Goal: Find specific page/section: Find specific page/section

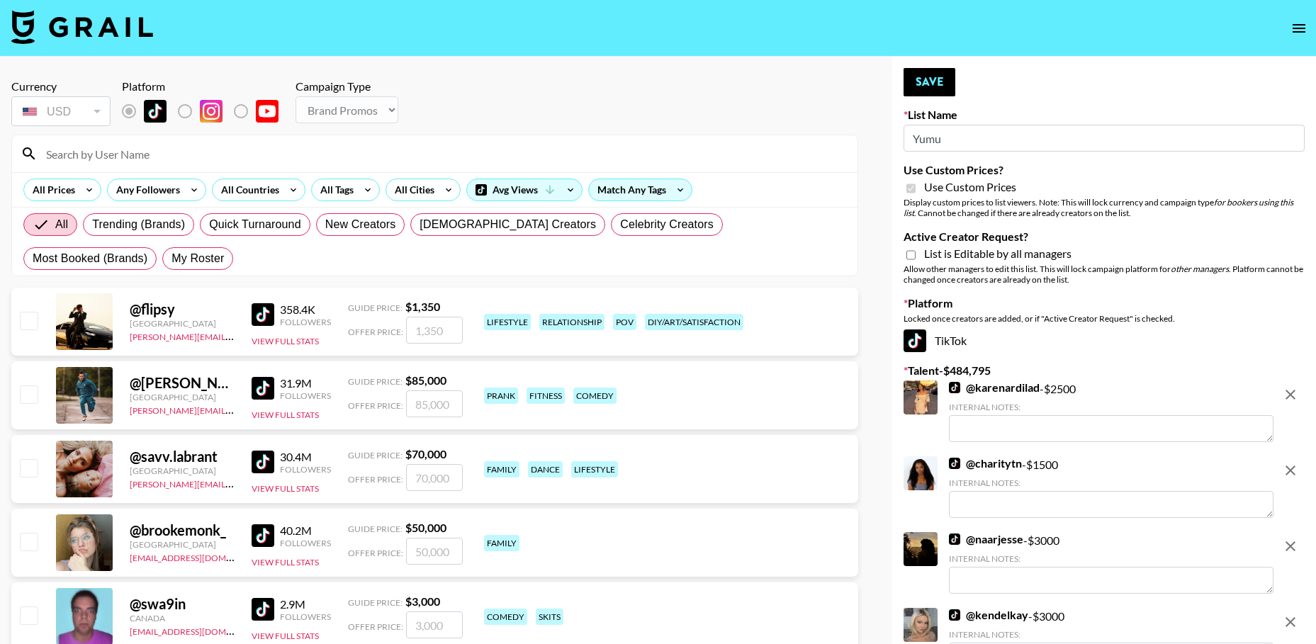
select select "Brand"
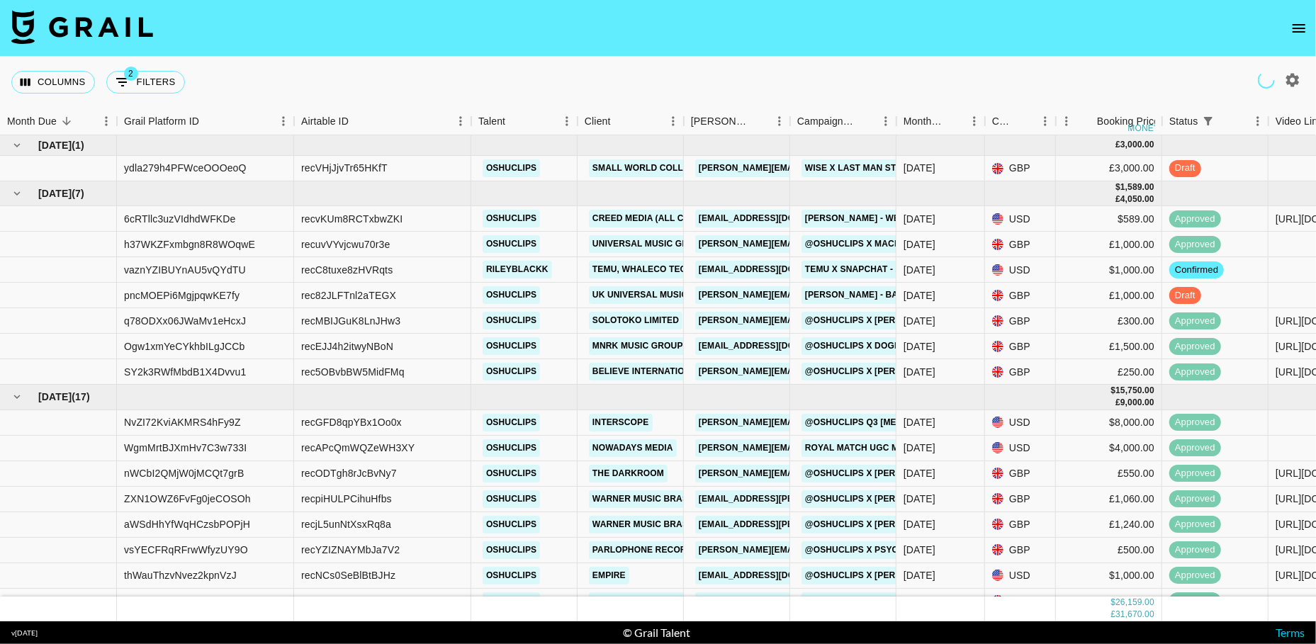
click at [1299, 30] on icon "open drawer" at bounding box center [1299, 28] width 17 height 17
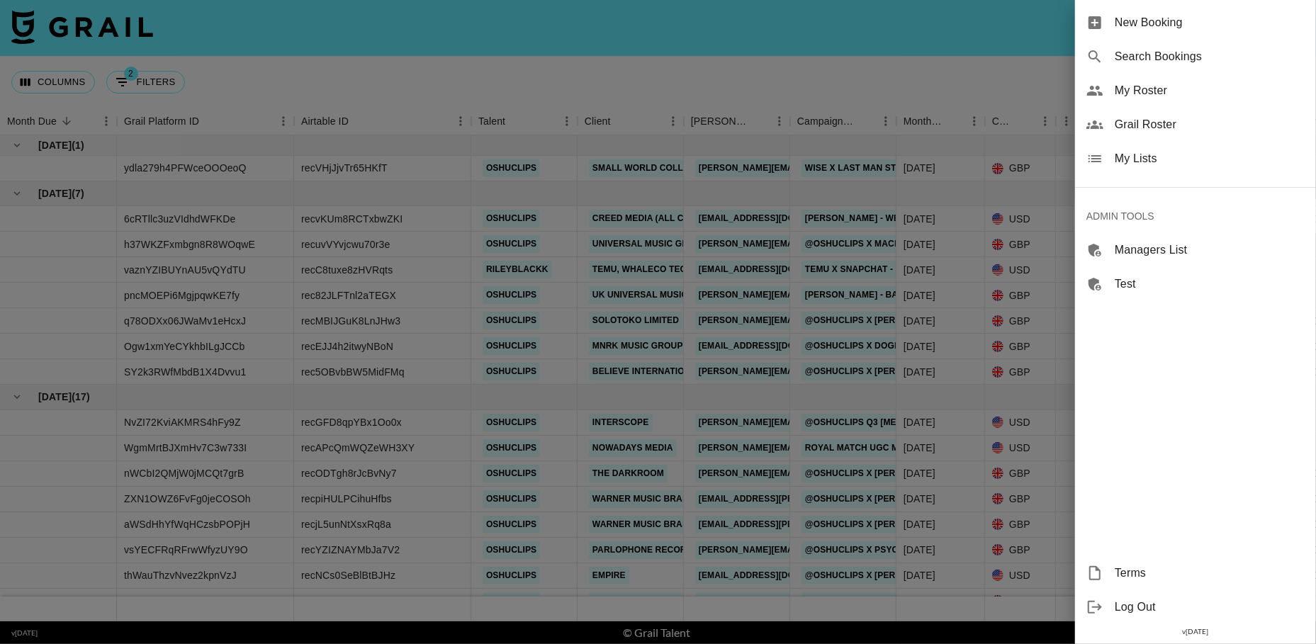
click at [1000, 60] on div at bounding box center [658, 322] width 1316 height 644
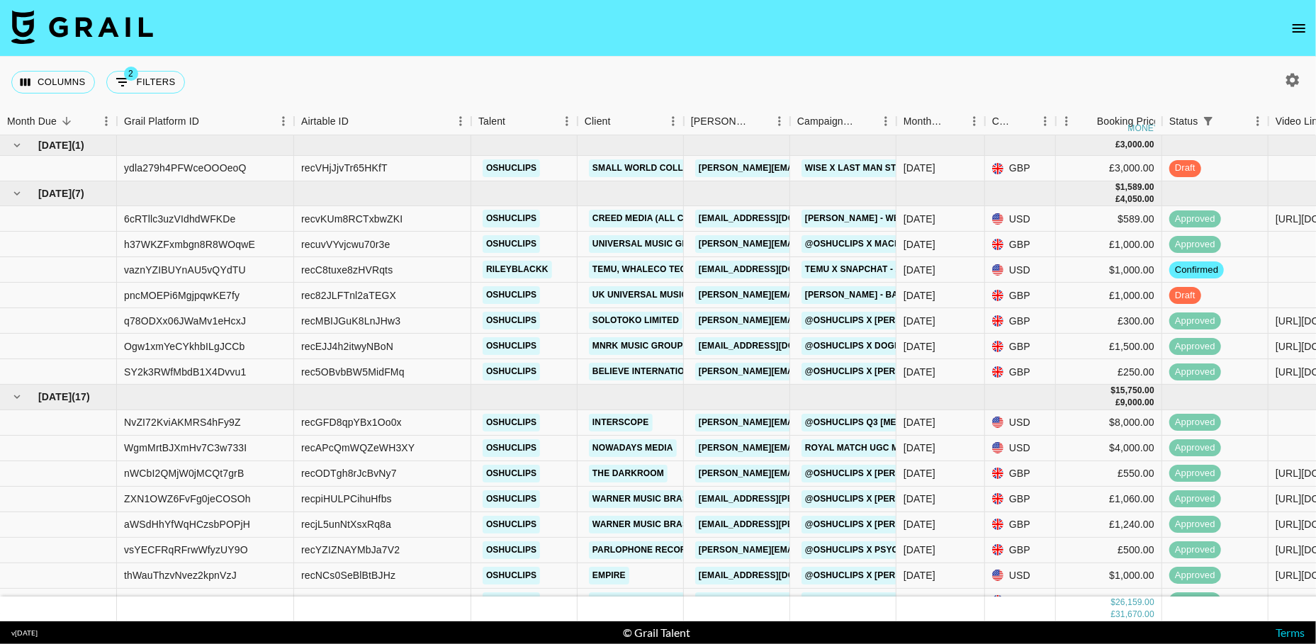
click at [1302, 16] on button "open drawer" at bounding box center [1299, 28] width 28 height 28
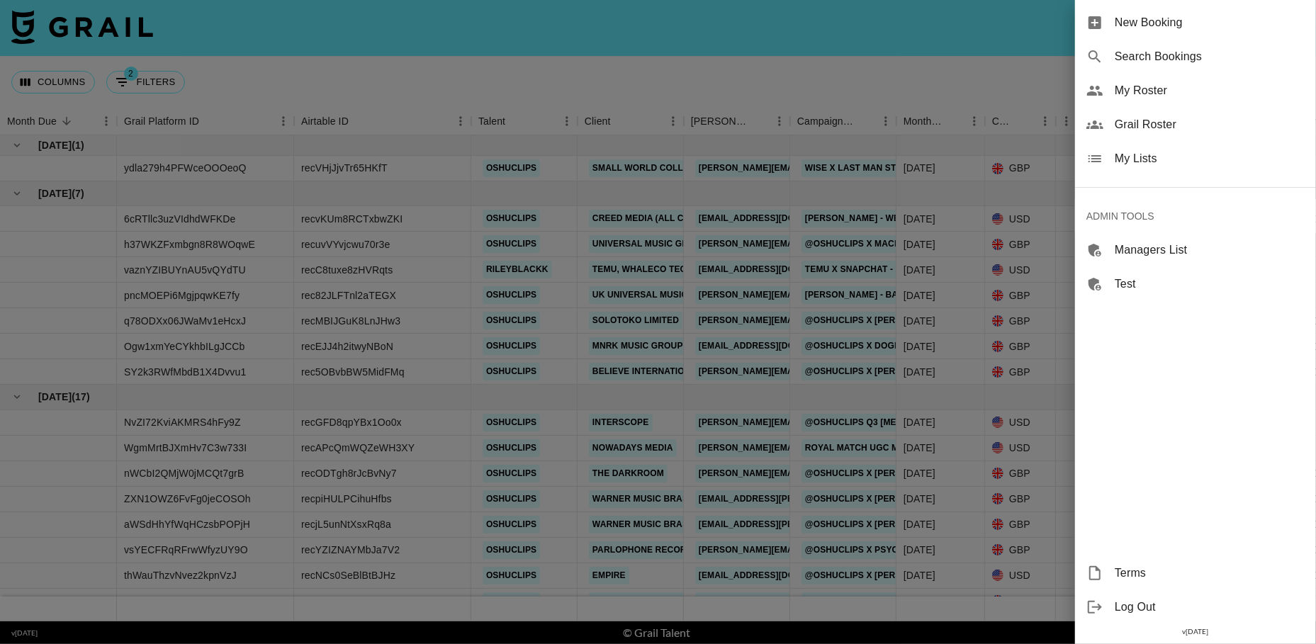
click at [1183, 149] on div "My Lists" at bounding box center [1195, 159] width 241 height 34
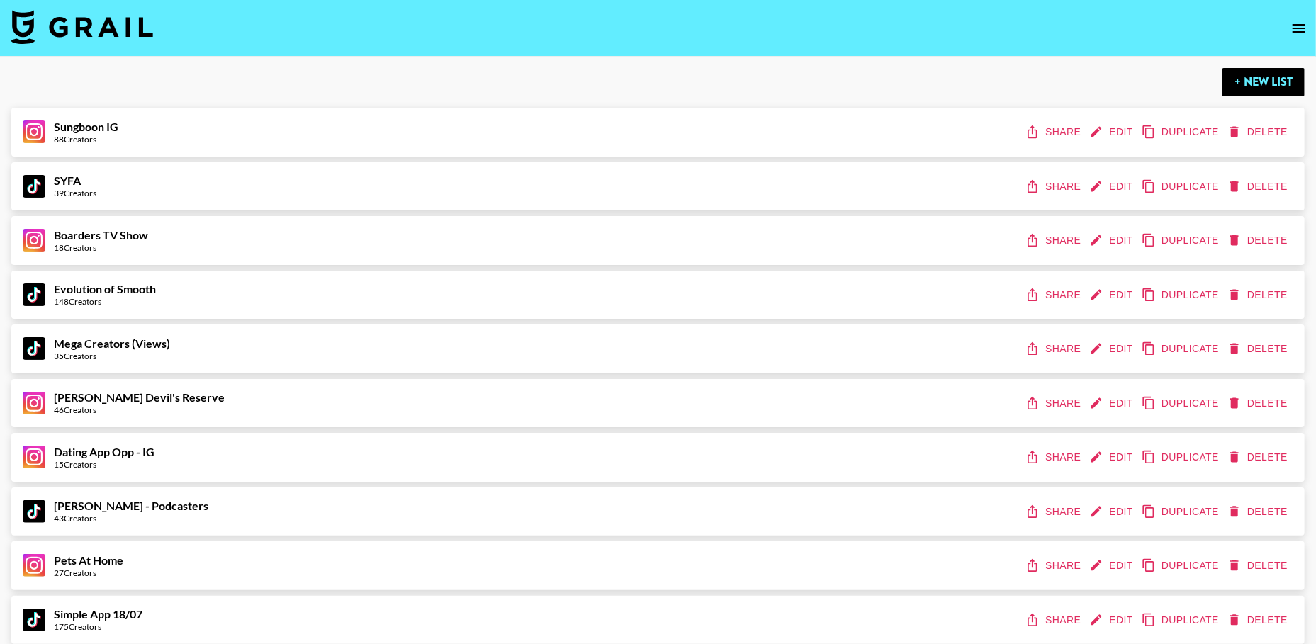
click at [1302, 33] on icon "open drawer" at bounding box center [1299, 28] width 17 height 17
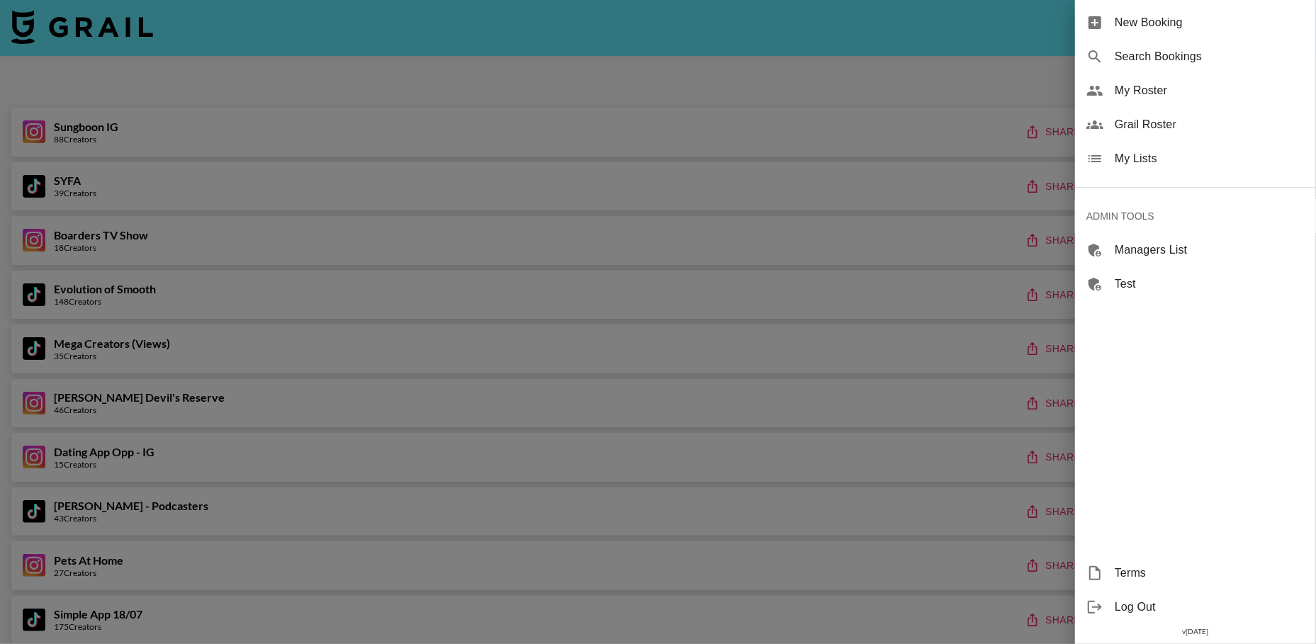
click at [1159, 130] on span "Grail Roster" at bounding box center [1210, 124] width 190 height 17
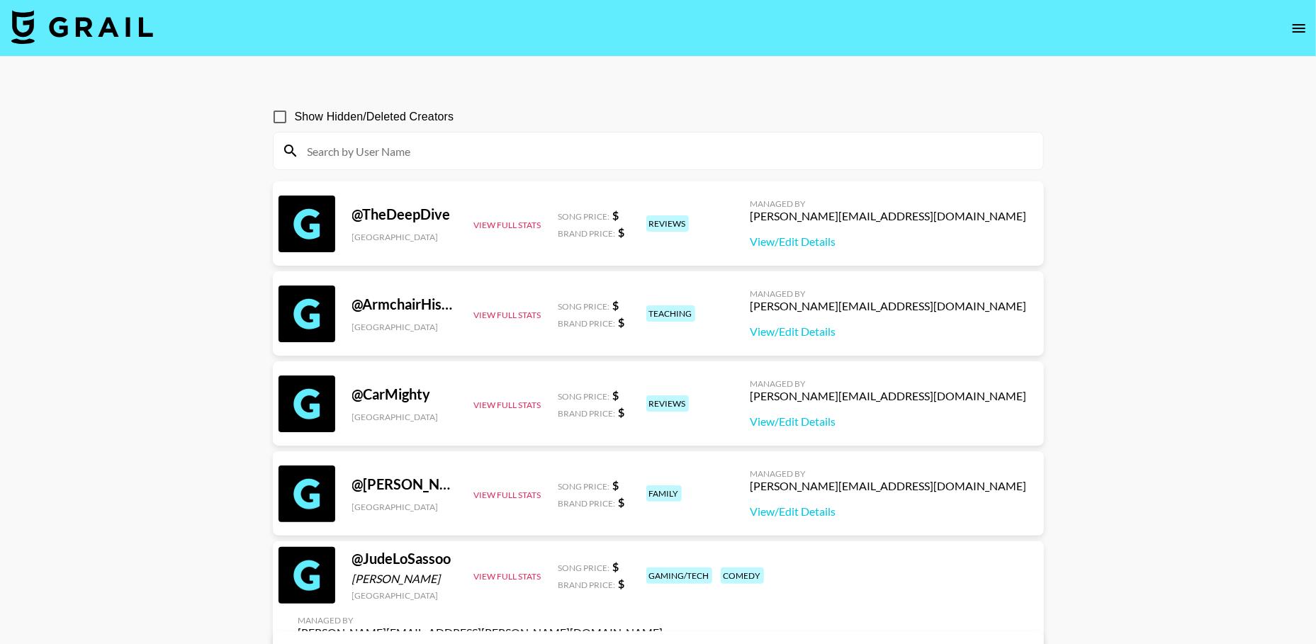
click at [435, 151] on input at bounding box center [667, 151] width 736 height 23
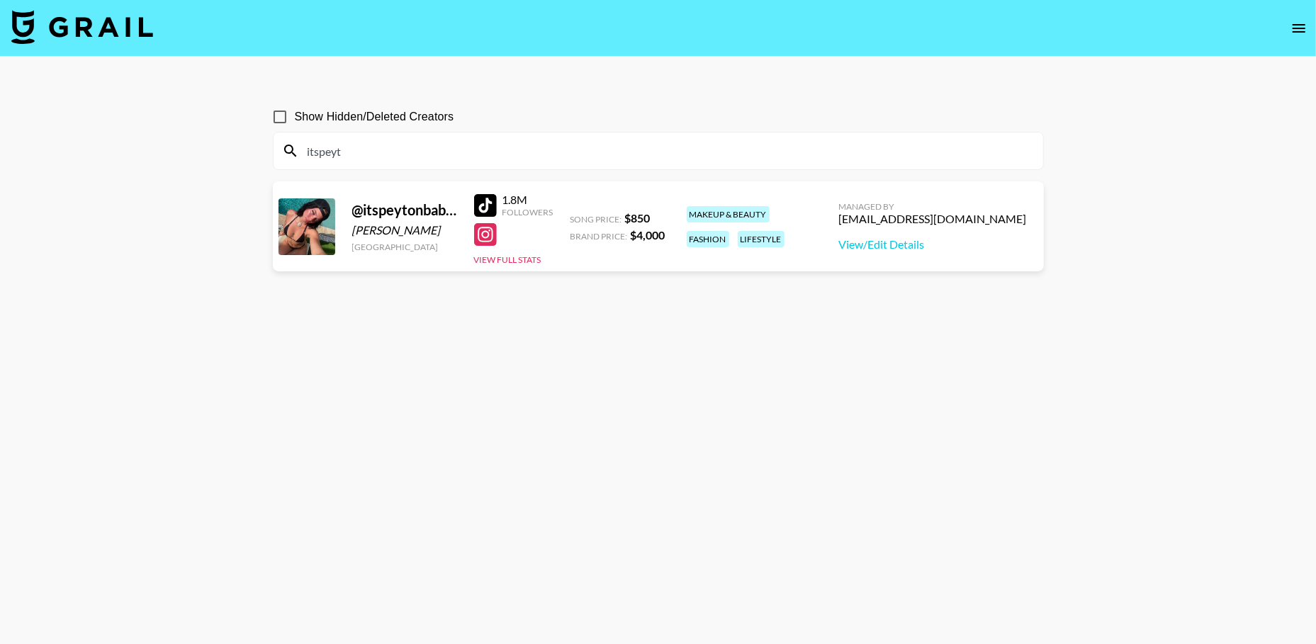
type input "itspeyt"
click at [352, 152] on input "itspeyt" at bounding box center [667, 151] width 736 height 23
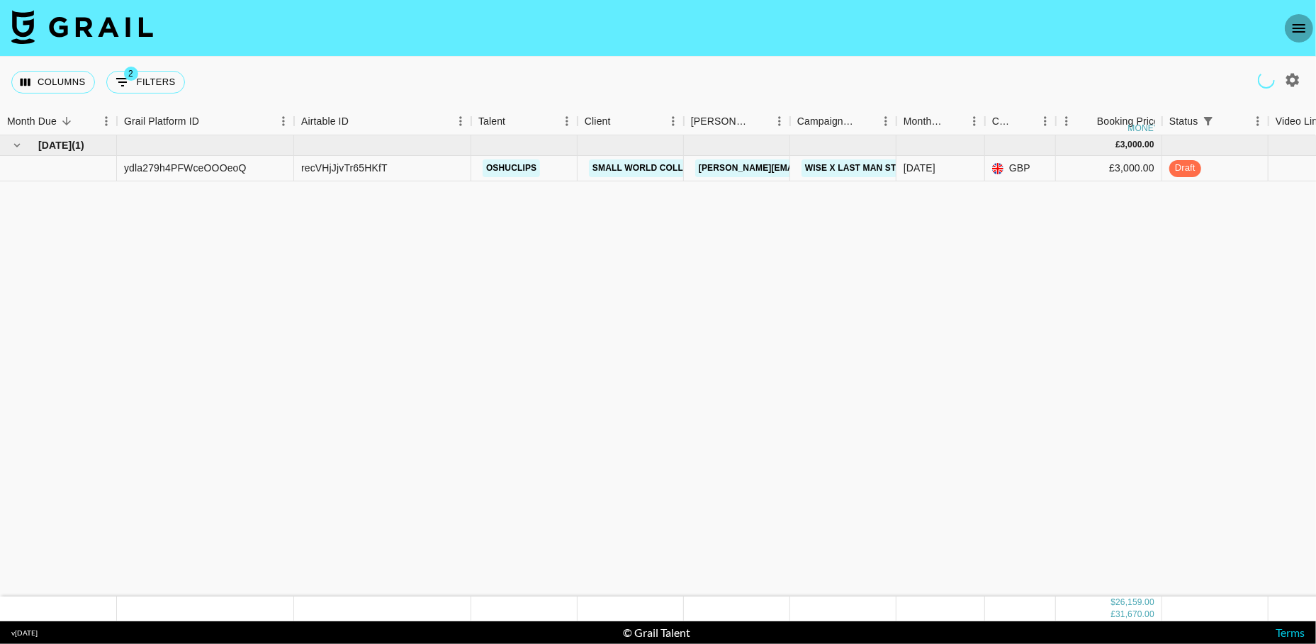
click at [1297, 30] on icon "open drawer" at bounding box center [1299, 28] width 17 height 17
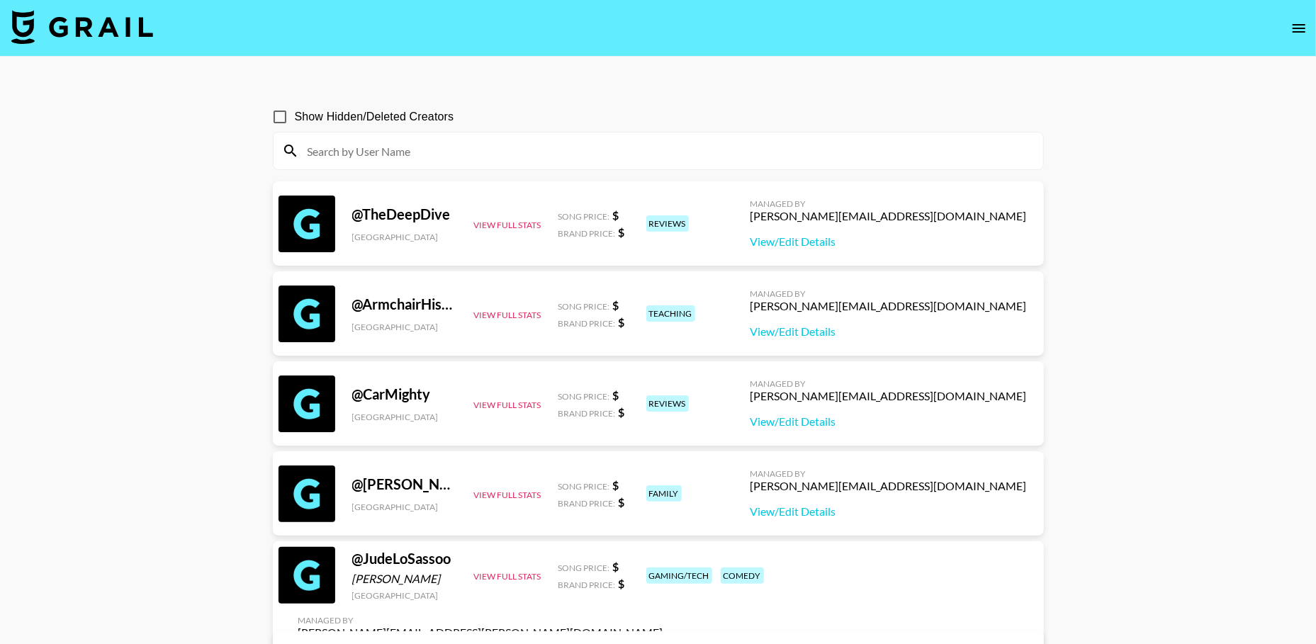
click at [391, 156] on input at bounding box center [667, 151] width 736 height 23
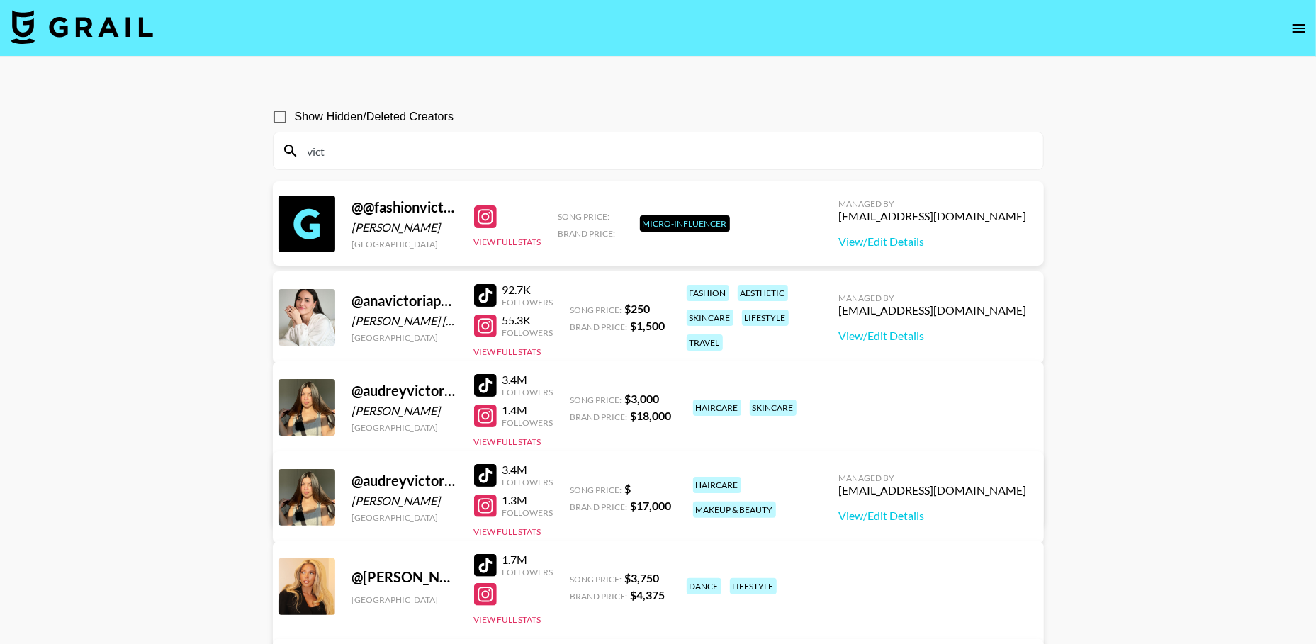
click at [348, 152] on input "vict" at bounding box center [667, 151] width 736 height 23
click at [335, 155] on input "vict" at bounding box center [667, 151] width 736 height 23
click at [345, 145] on input "victor" at bounding box center [667, 151] width 736 height 23
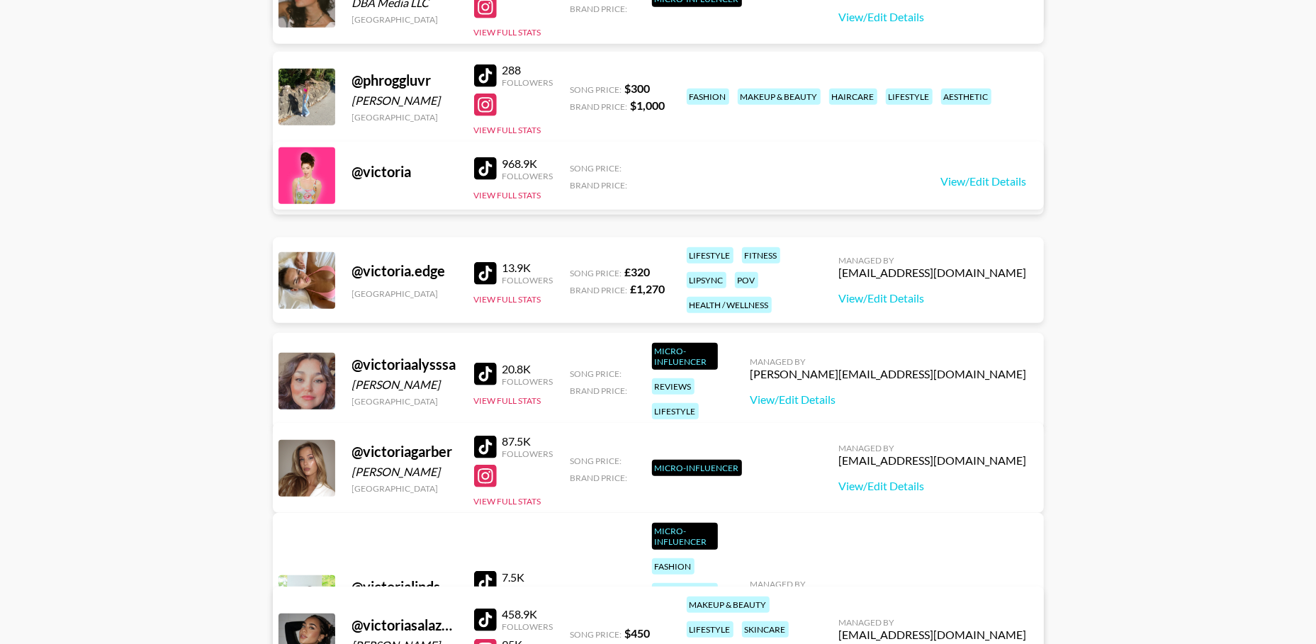
scroll to position [593, 0]
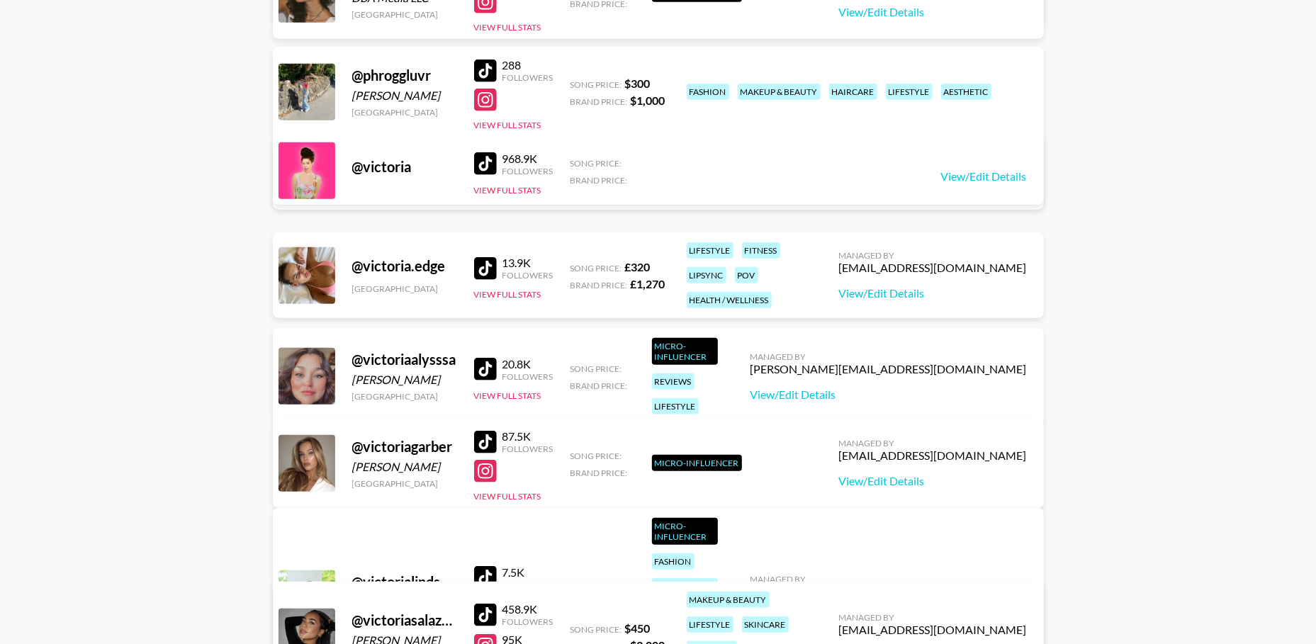
type input "victoria"
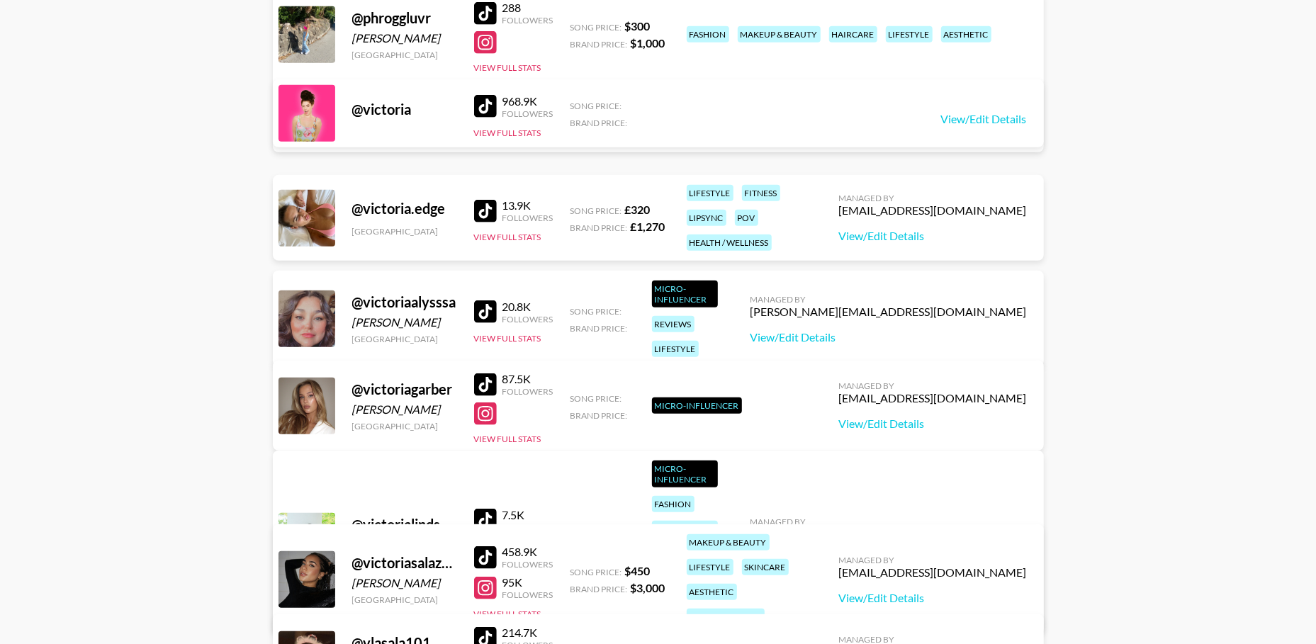
scroll to position [656, 0]
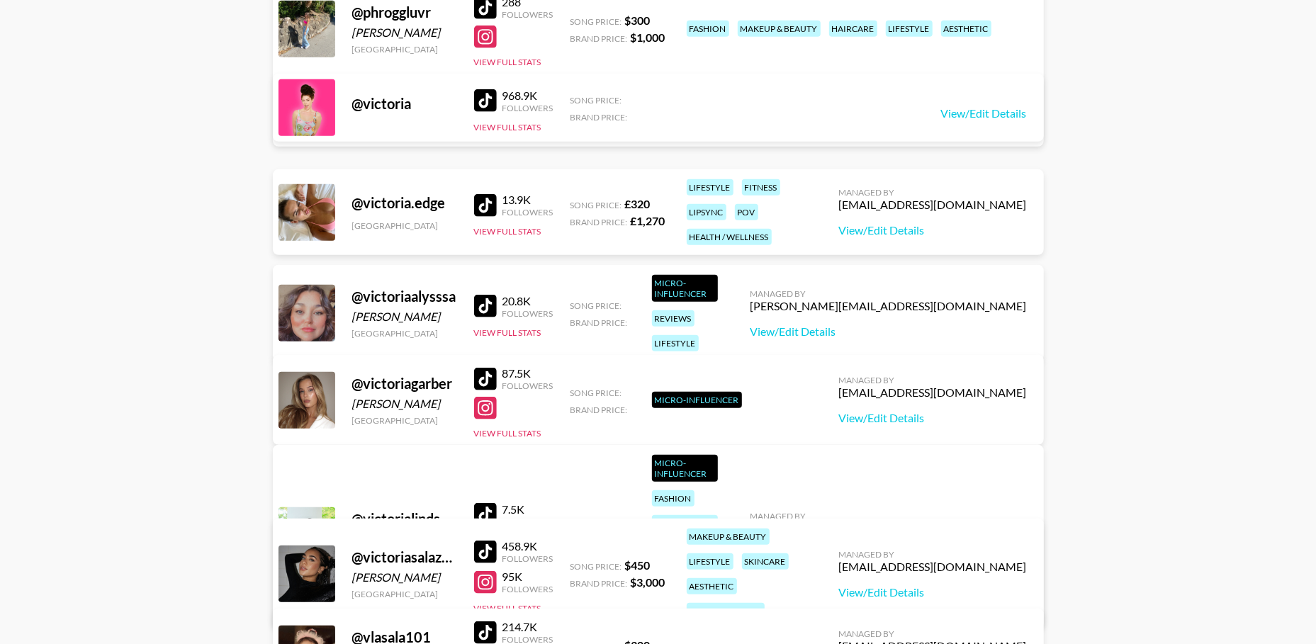
click at [481, 541] on div at bounding box center [485, 552] width 23 height 23
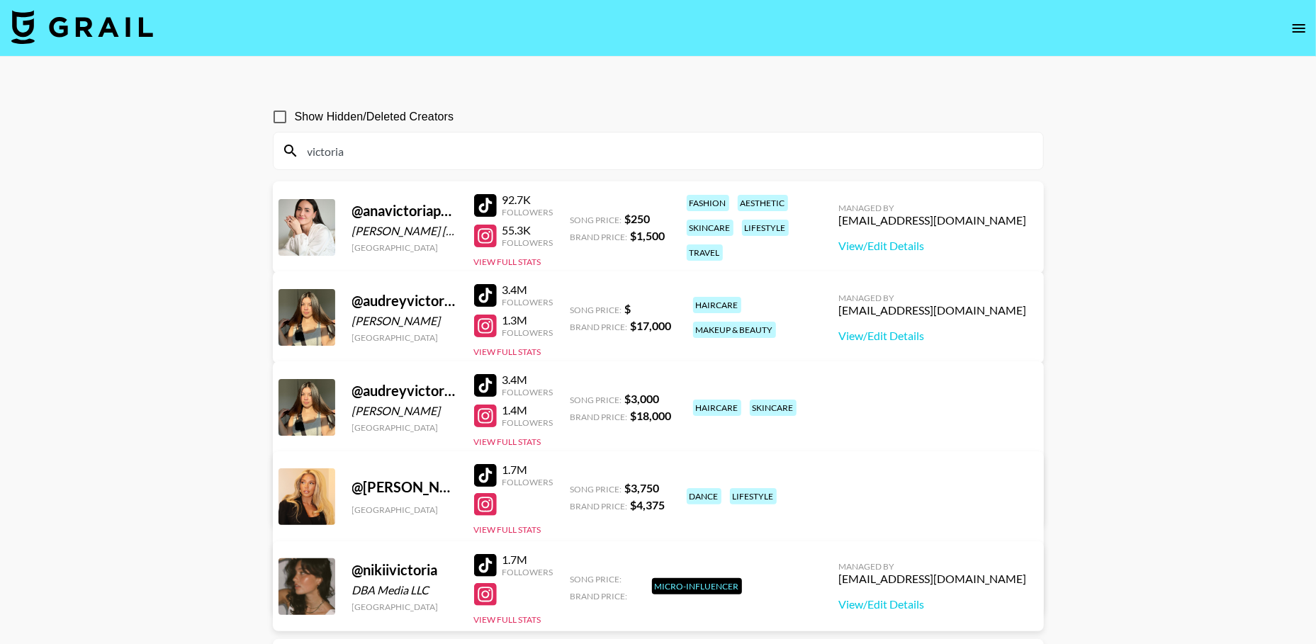
click at [401, 148] on input "victoria" at bounding box center [667, 151] width 736 height 23
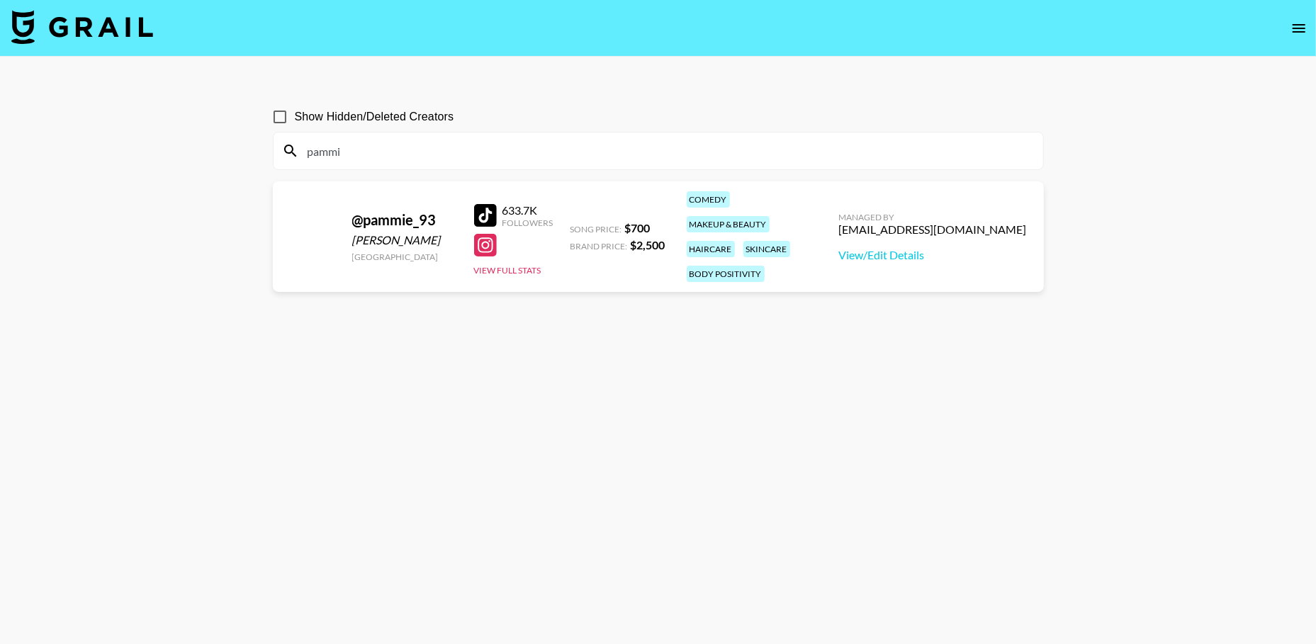
type input "pammi"
click at [380, 155] on input "pammi" at bounding box center [667, 151] width 736 height 23
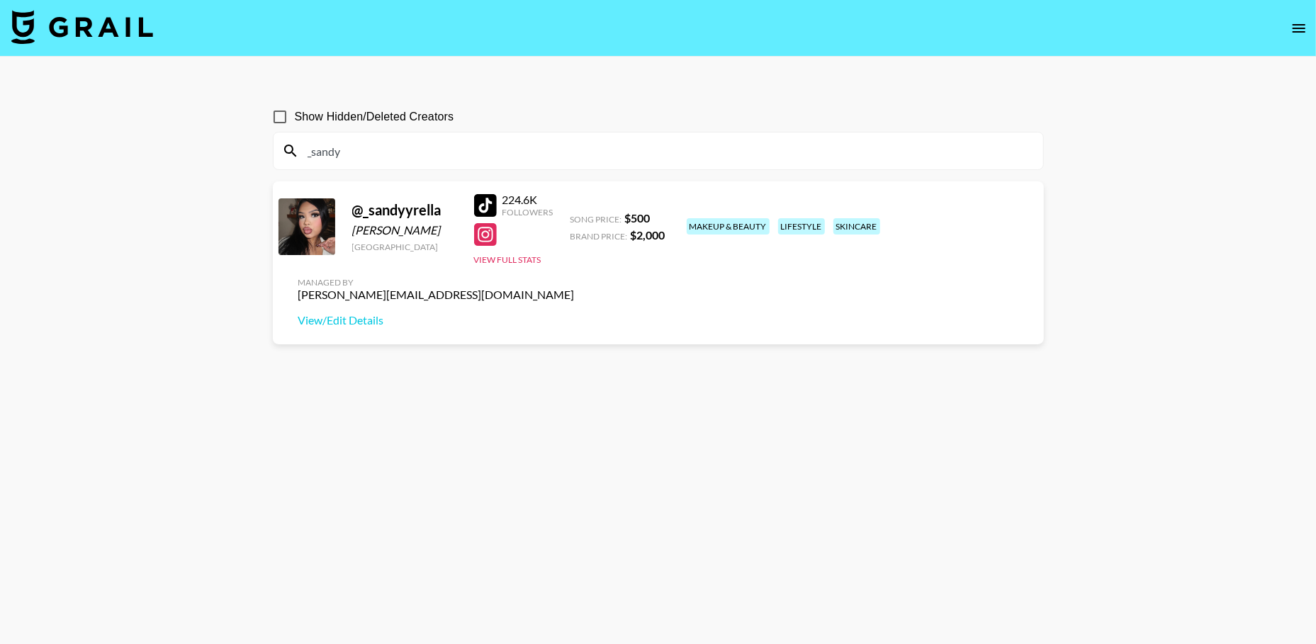
type input "_sandy"
click at [394, 148] on input "_sandy" at bounding box center [667, 151] width 736 height 23
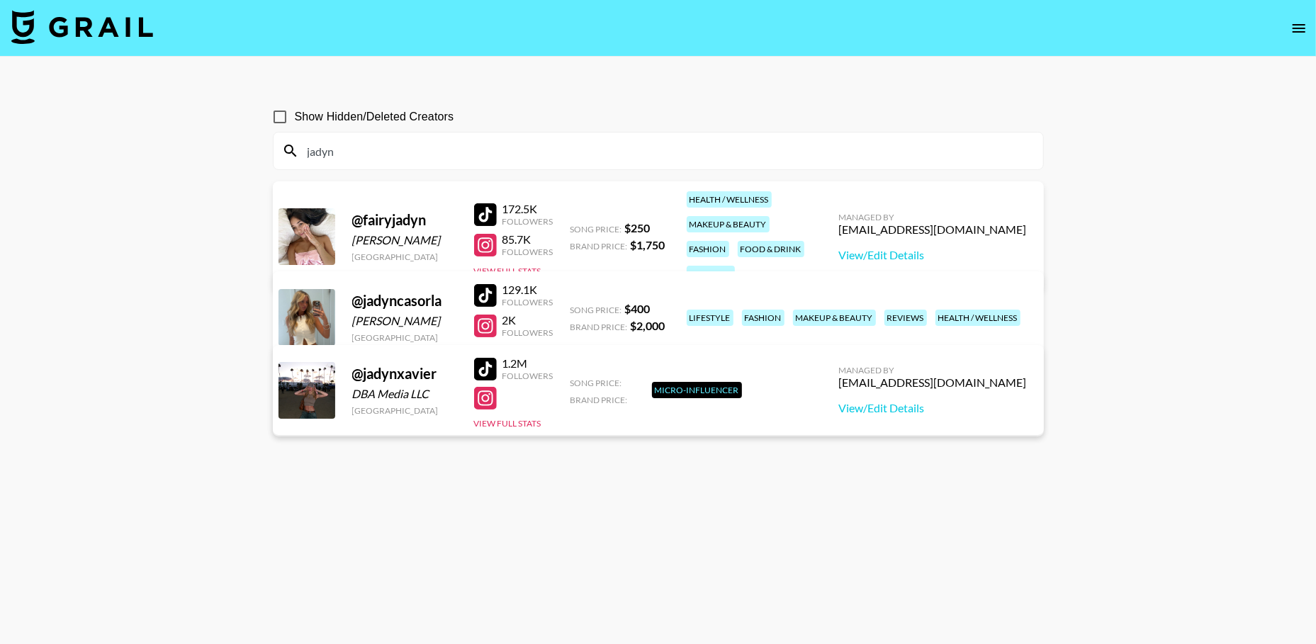
type input "jadyn"
